Goal: Task Accomplishment & Management: Manage account settings

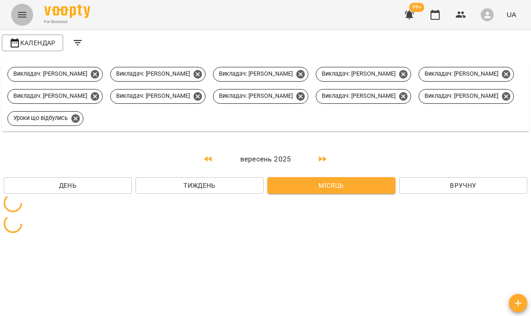
click at [19, 23] on button "Menu" at bounding box center [22, 15] width 22 height 22
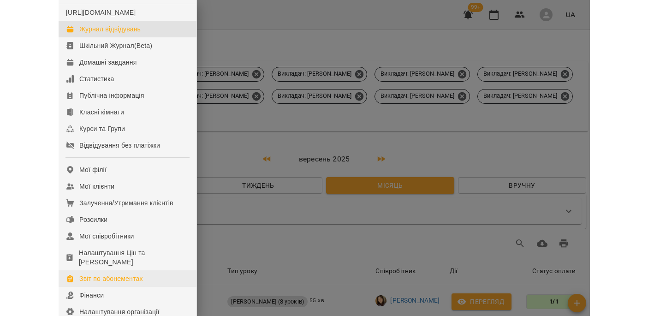
scroll to position [65, 0]
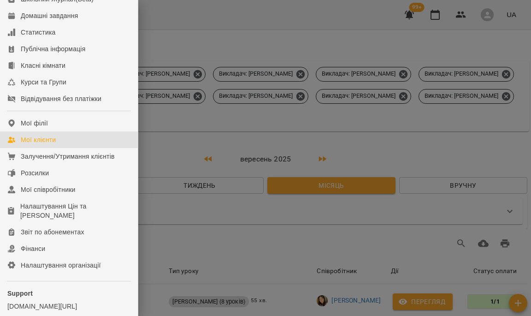
click at [51, 144] on div "Мої клієнти" at bounding box center [38, 139] width 35 height 9
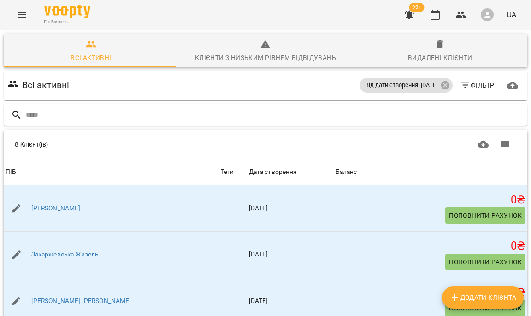
click at [1, 153] on div "Всі активні Клієнти з низьким рівнем відвідувань Видалені клієнти Всі активні В…" at bounding box center [265, 254] width 535 height 453
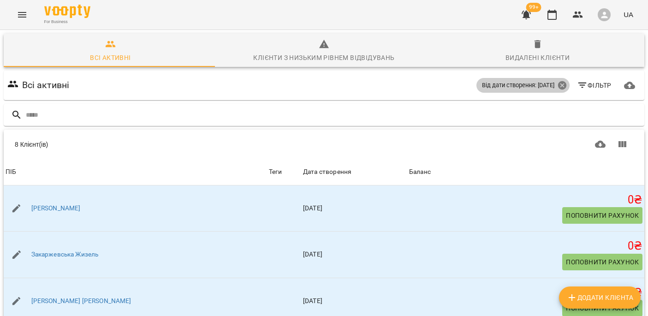
click at [530, 84] on icon at bounding box center [562, 85] width 10 height 10
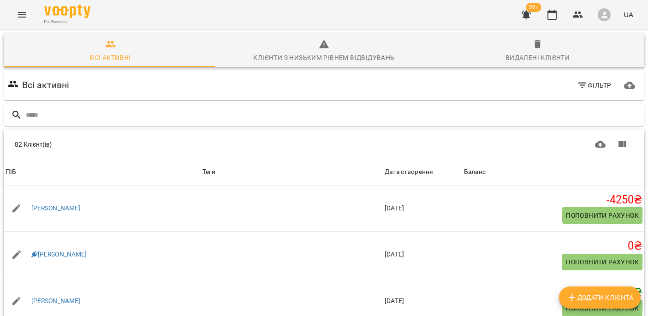
click at [341, 58] on div "Клієнти з низьким рівнем відвідувань" at bounding box center [323, 57] width 141 height 11
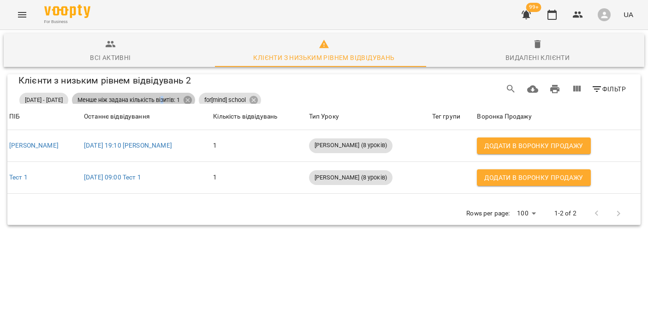
click at [185, 96] on span "Менше ніж задана кількість візитів: 1" at bounding box center [128, 100] width 113 height 8
click at [185, 99] on span "Менше ніж задана кількість візитів: 1" at bounding box center [128, 100] width 113 height 8
click at [40, 98] on span "[DATE] - [DATE]" at bounding box center [43, 100] width 49 height 8
click at [258, 96] on icon "Table Toolbar" at bounding box center [253, 100] width 8 height 8
click at [192, 99] on icon "Table Toolbar" at bounding box center [187, 100] width 8 height 8
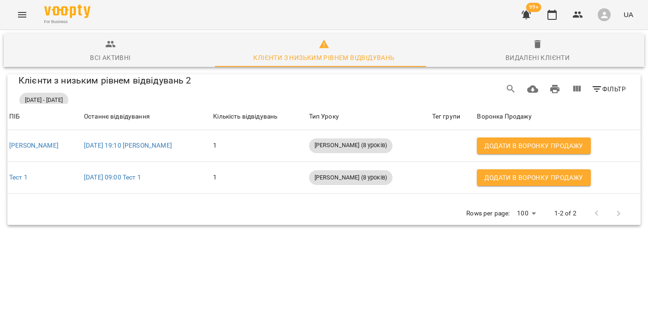
click at [68, 98] on span "[DATE] - [DATE]" at bounding box center [43, 100] width 49 height 8
click at [61, 46] on span "Всі активні" at bounding box center [110, 51] width 202 height 25
